Goal: Understand process/instructions: Learn how to perform a task or action

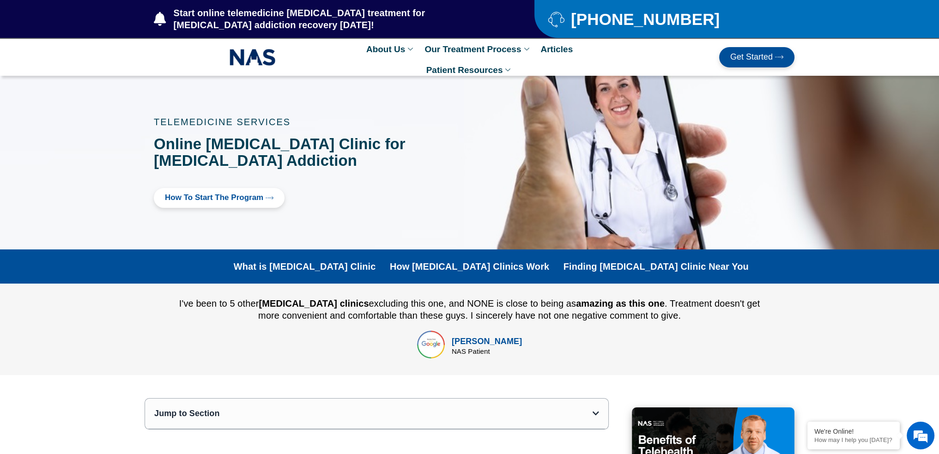
click at [261, 198] on span "How to Start the program" at bounding box center [214, 198] width 98 height 9
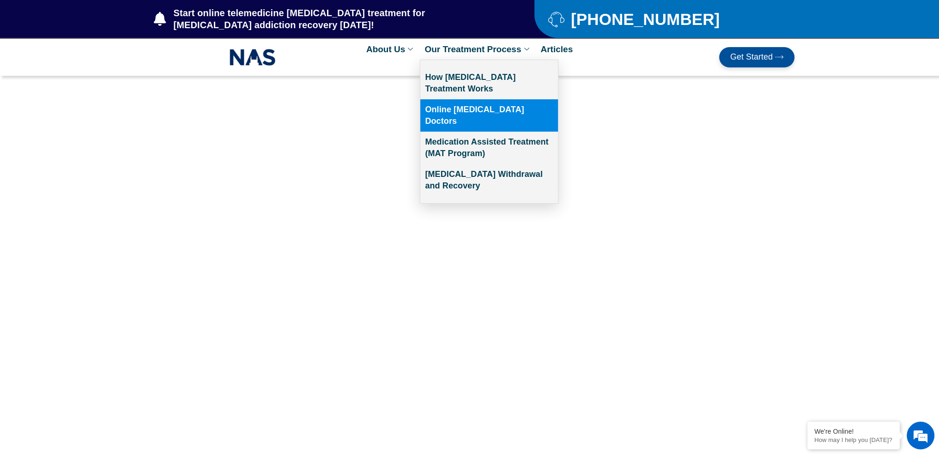
click at [477, 110] on link "Online [MEDICAL_DATA] Doctors" at bounding box center [489, 115] width 138 height 32
